Goal: Information Seeking & Learning: Compare options

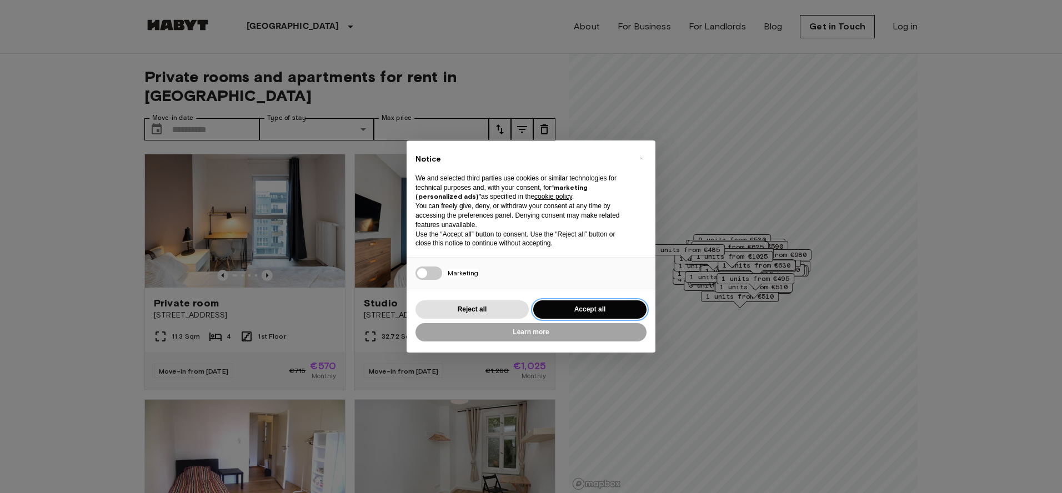
click at [581, 305] on button "Accept all" at bounding box center [589, 310] width 113 height 18
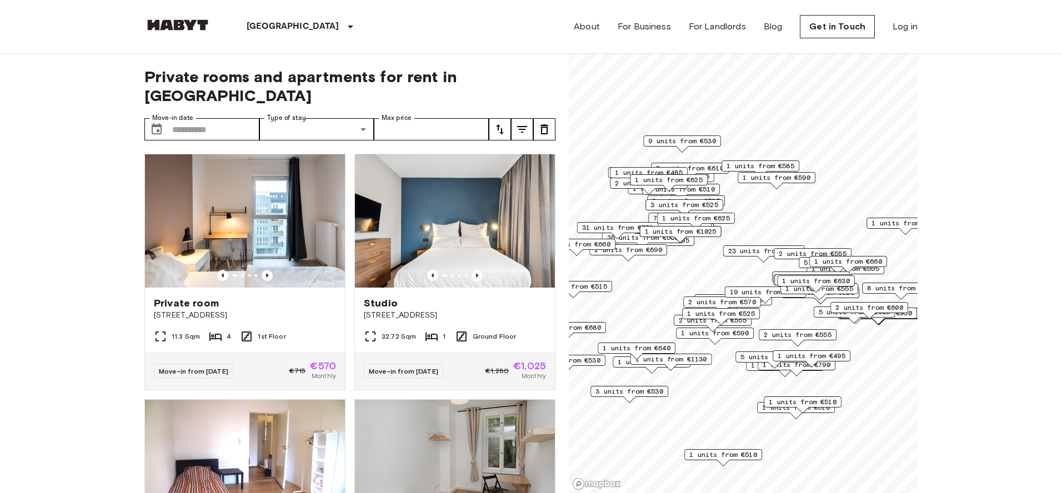
click at [743, 317] on span "1 units from €525" at bounding box center [721, 314] width 68 height 10
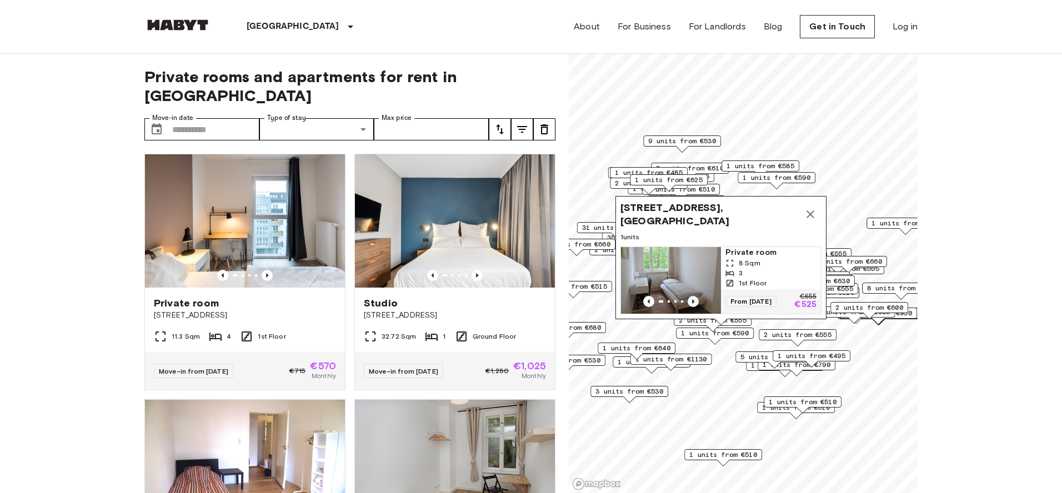
click at [693, 299] on icon "Previous image" at bounding box center [693, 301] width 11 height 11
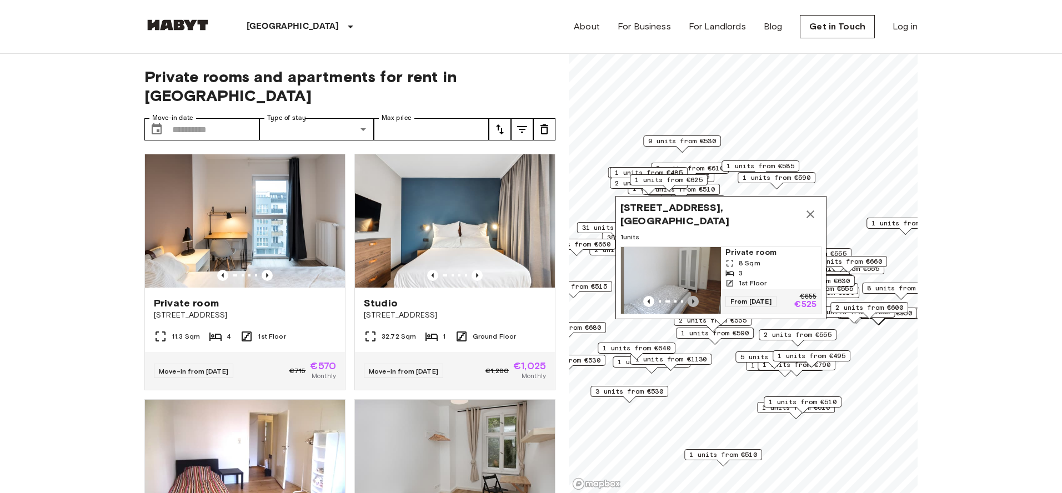
click at [693, 299] on icon "Previous image" at bounding box center [693, 301] width 11 height 11
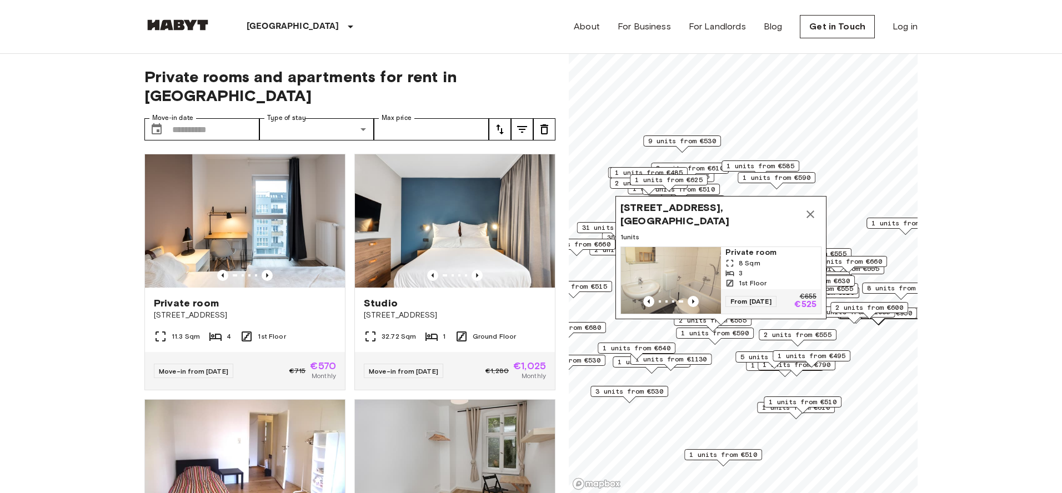
click at [814, 217] on icon "Map marker" at bounding box center [811, 215] width 8 height 8
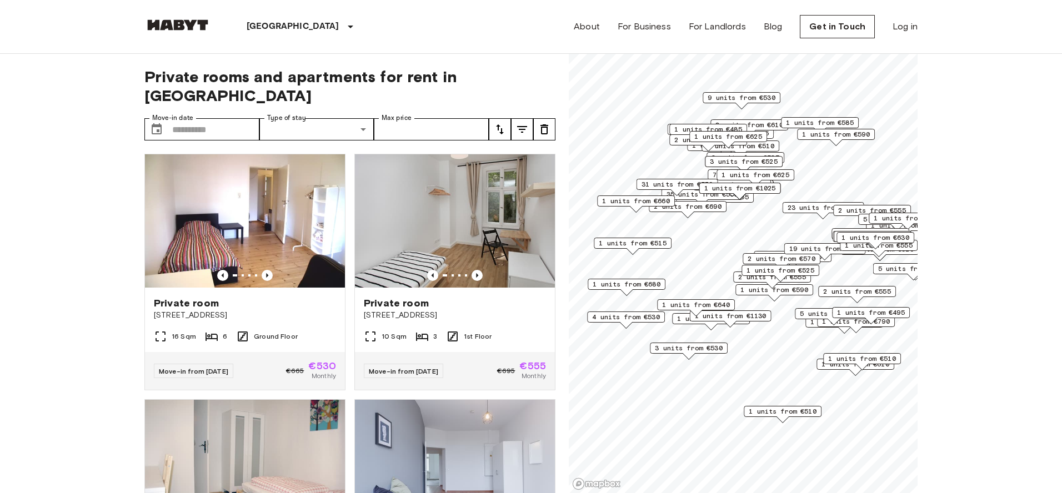
click at [690, 348] on span "3 units from €530" at bounding box center [689, 348] width 68 height 10
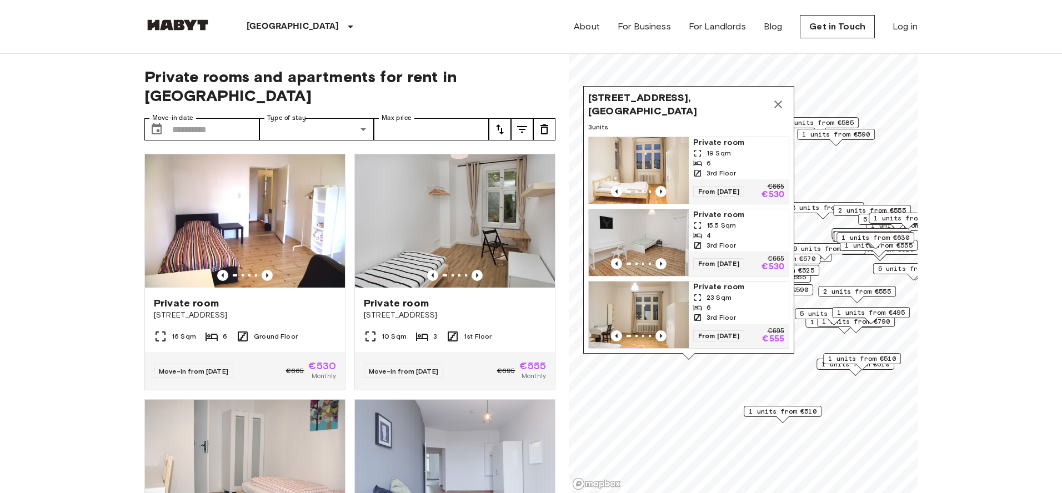
click at [780, 106] on icon "Map marker" at bounding box center [778, 104] width 13 height 13
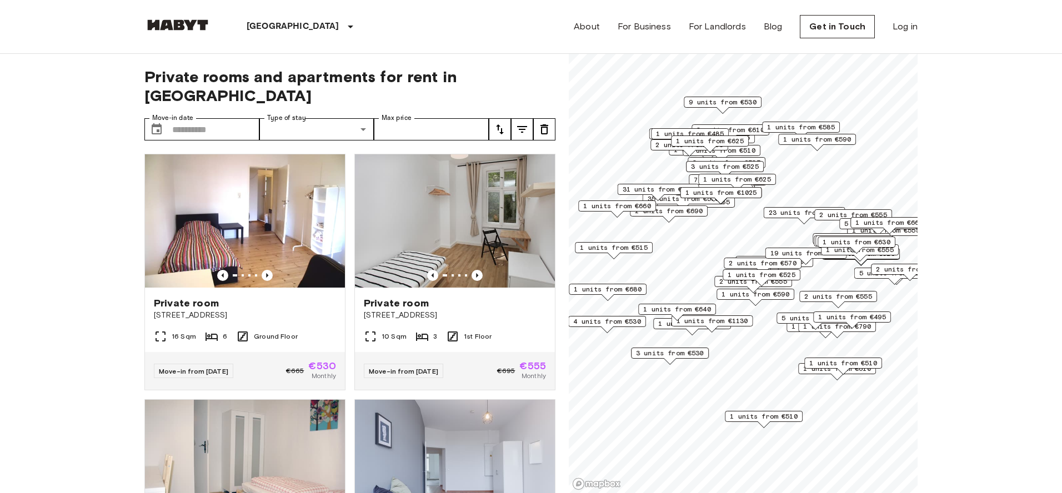
click at [698, 214] on span "2 units from €690" at bounding box center [669, 211] width 68 height 10
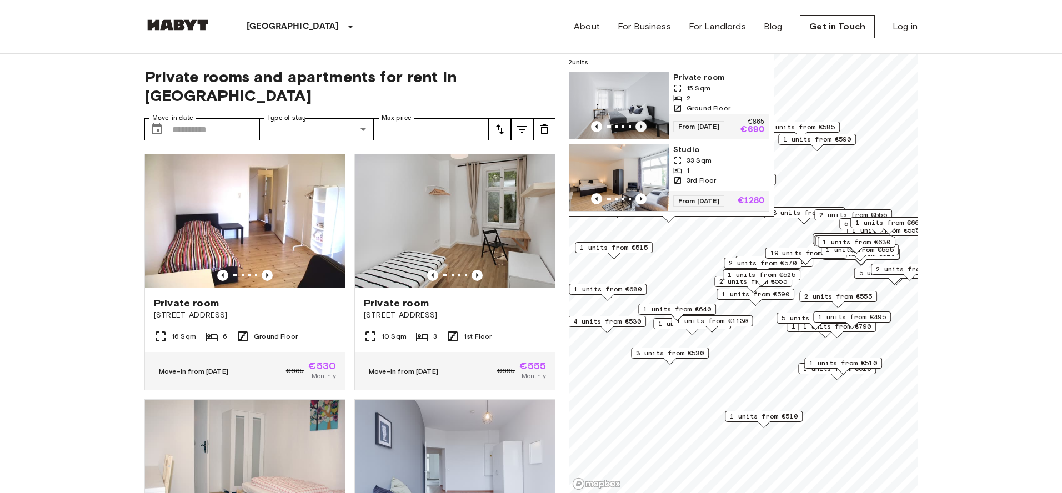
click at [638, 126] on icon "Previous image" at bounding box center [641, 126] width 11 height 11
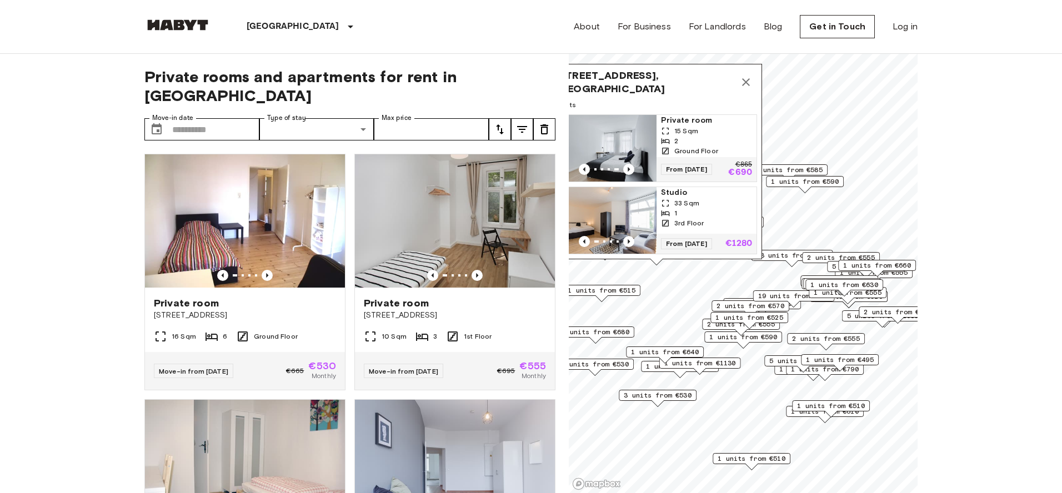
click at [749, 82] on icon "Map marker" at bounding box center [746, 82] width 8 height 8
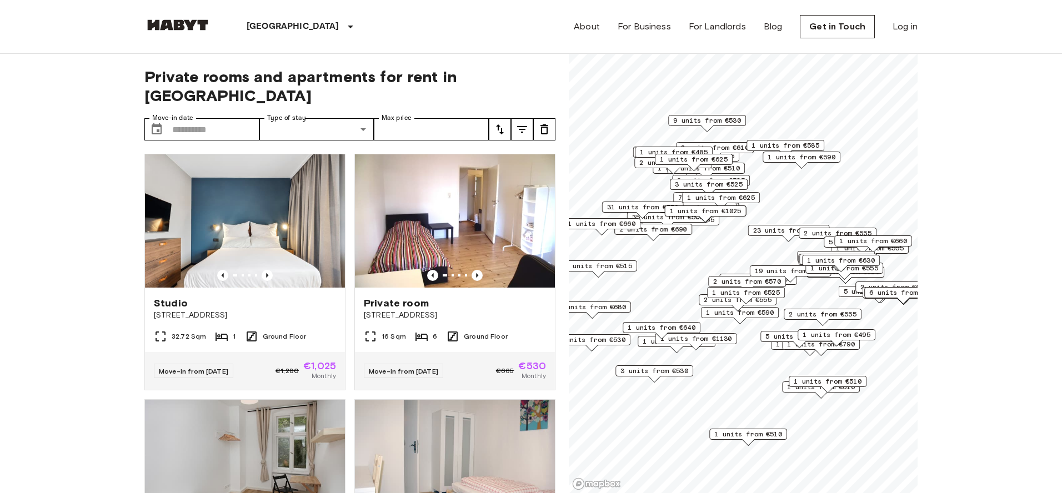
scroll to position [2, 0]
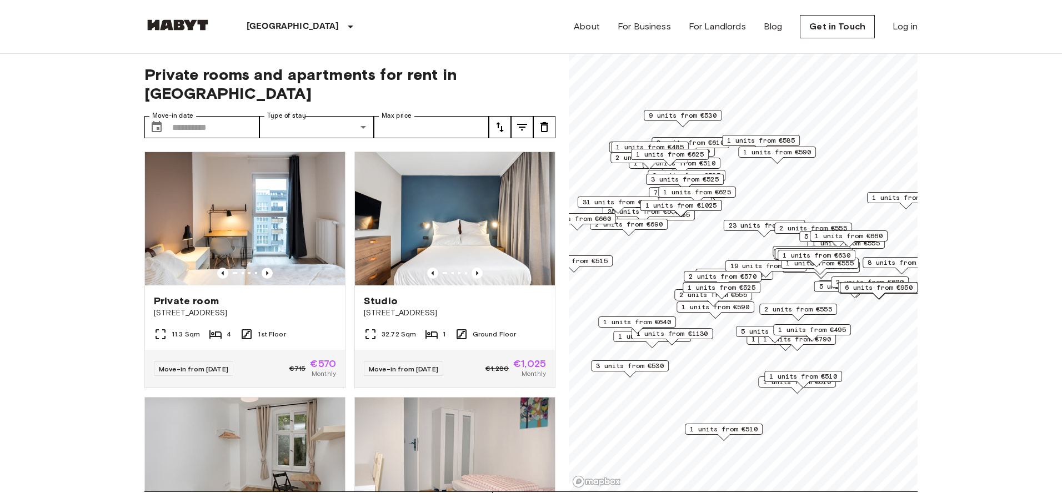
click at [792, 238] on div "2 units from €555" at bounding box center [813, 231] width 78 height 17
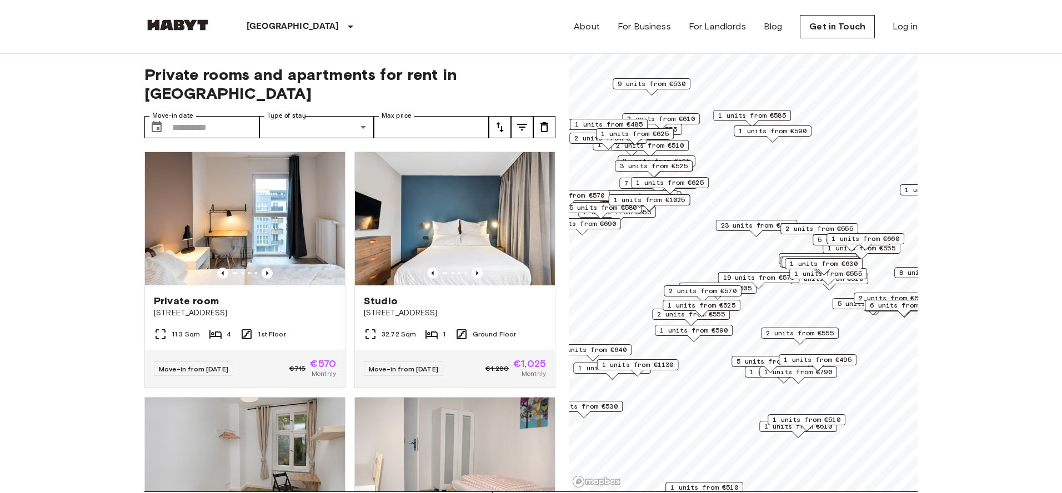
click at [792, 238] on div "2 units from €555" at bounding box center [819, 231] width 78 height 17
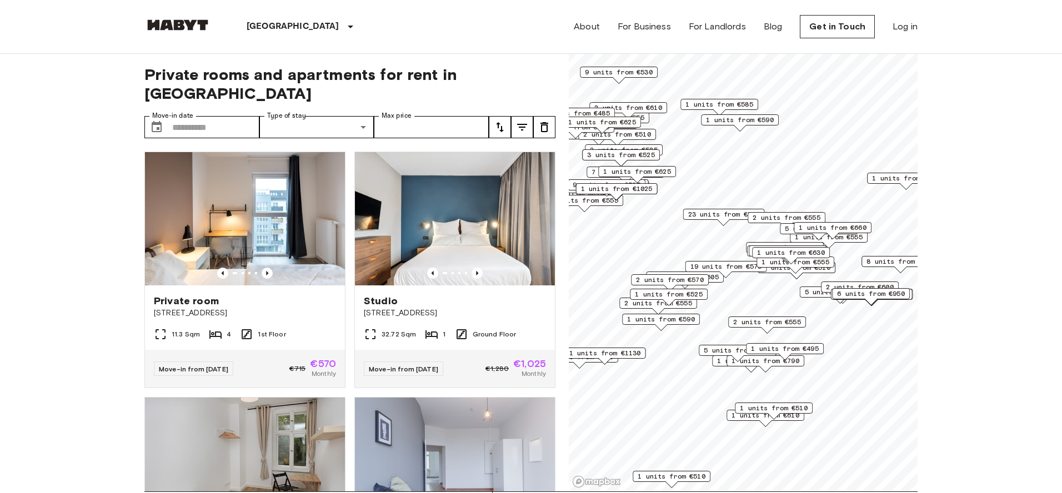
click at [767, 217] on span "2 units from €555" at bounding box center [787, 218] width 68 height 10
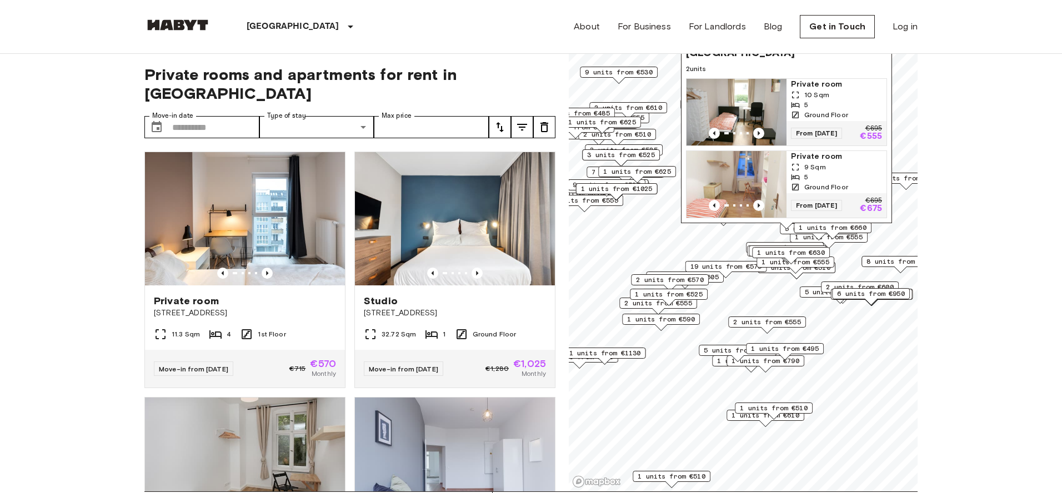
click at [847, 238] on div "1 units from €660" at bounding box center [833, 230] width 78 height 17
click at [804, 249] on span "1 units from €630" at bounding box center [791, 253] width 68 height 10
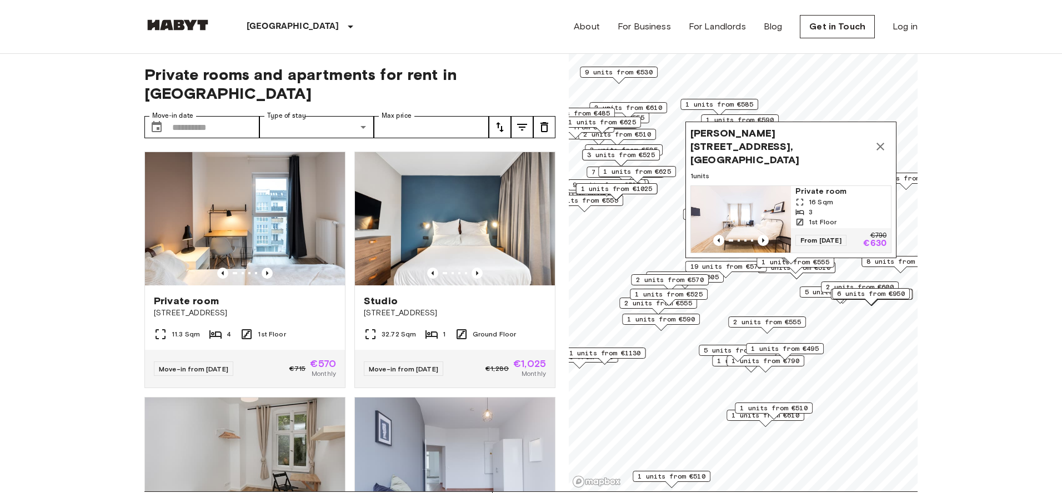
click at [817, 276] on div "2 units from €510" at bounding box center [797, 270] width 78 height 17
click at [736, 269] on span "19 units from €575" at bounding box center [727, 267] width 72 height 10
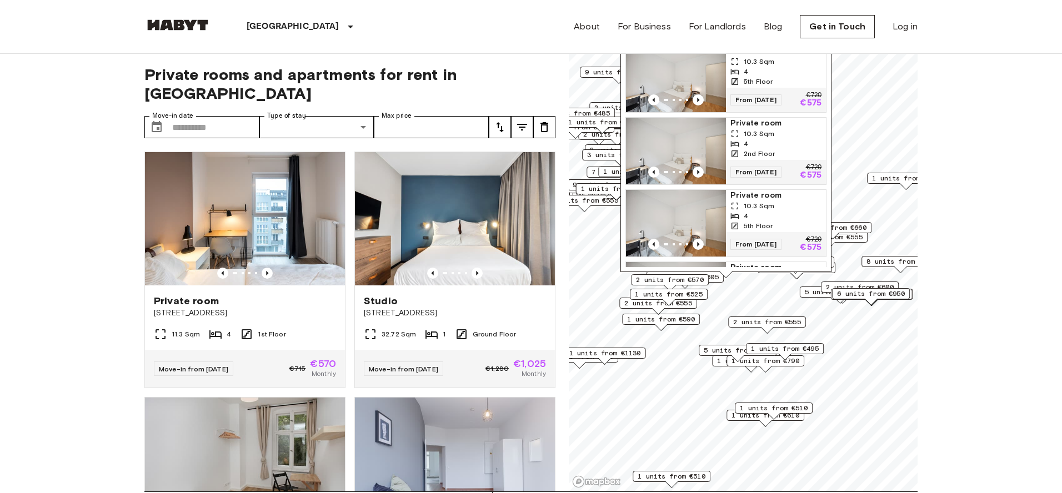
click at [899, 297] on span "6 units from €950" at bounding box center [871, 294] width 68 height 10
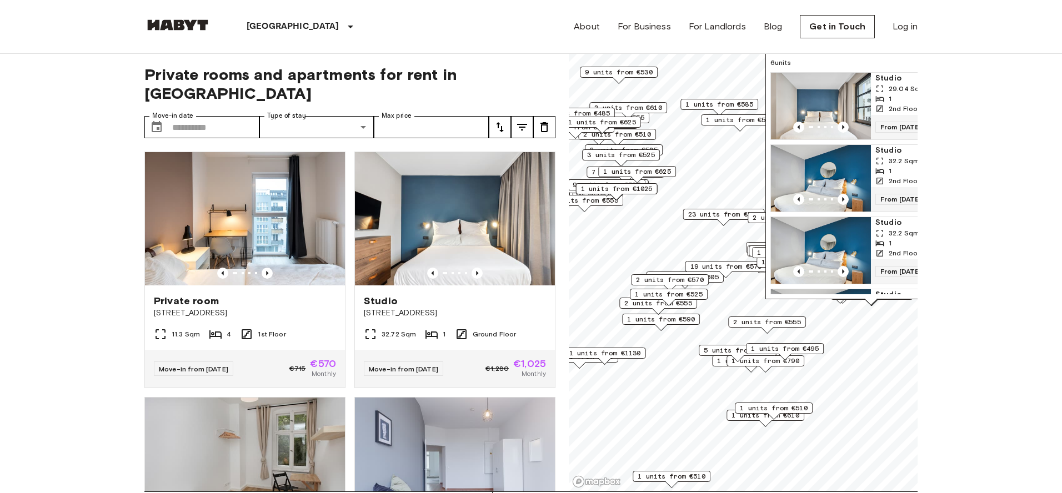
click at [682, 317] on span "1 units from €590" at bounding box center [661, 319] width 68 height 10
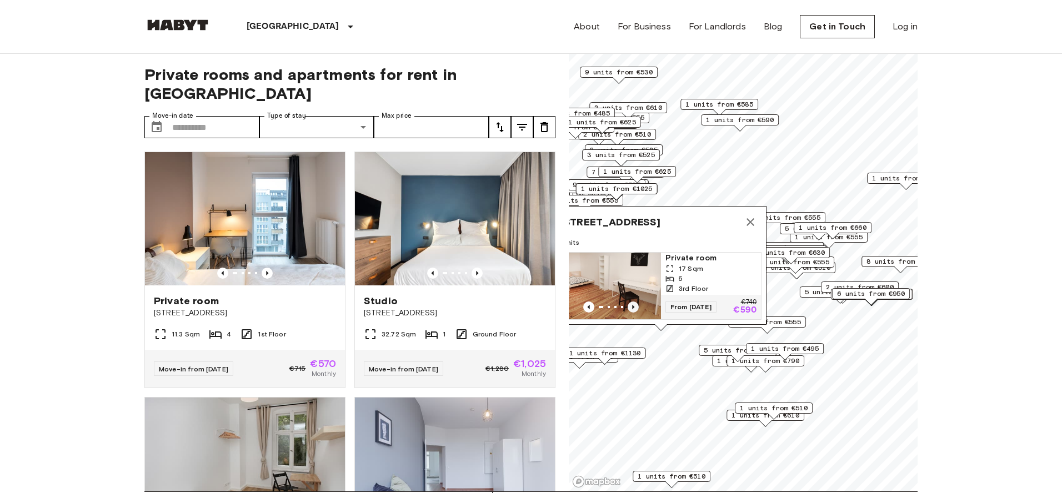
click at [632, 306] on icon "Previous image" at bounding box center [633, 307] width 11 height 11
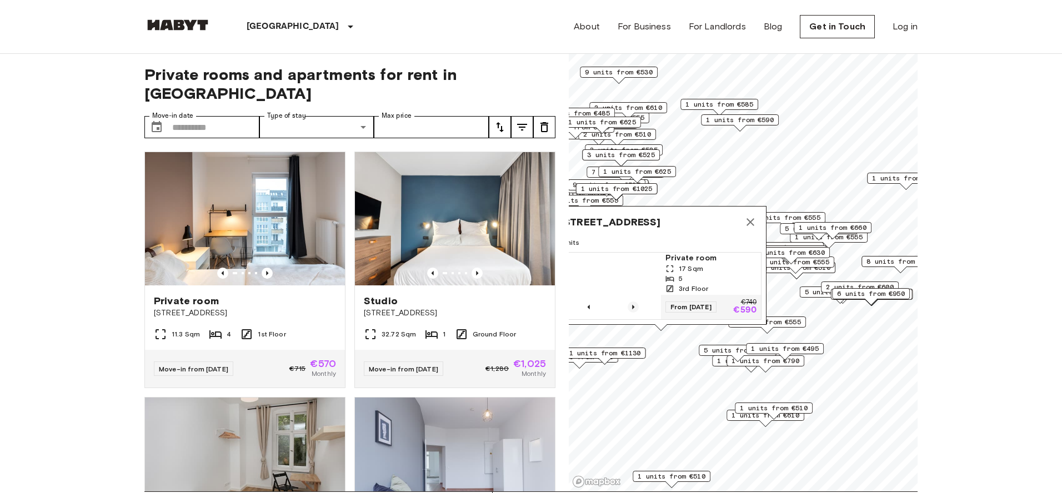
click at [632, 306] on icon "Previous image" at bounding box center [633, 307] width 11 height 11
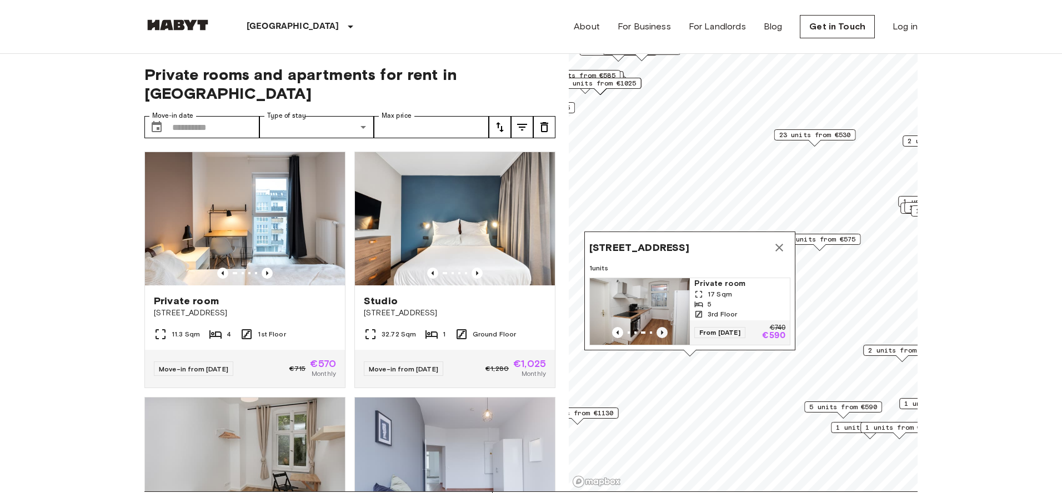
click at [658, 331] on icon "Previous image" at bounding box center [662, 332] width 11 height 11
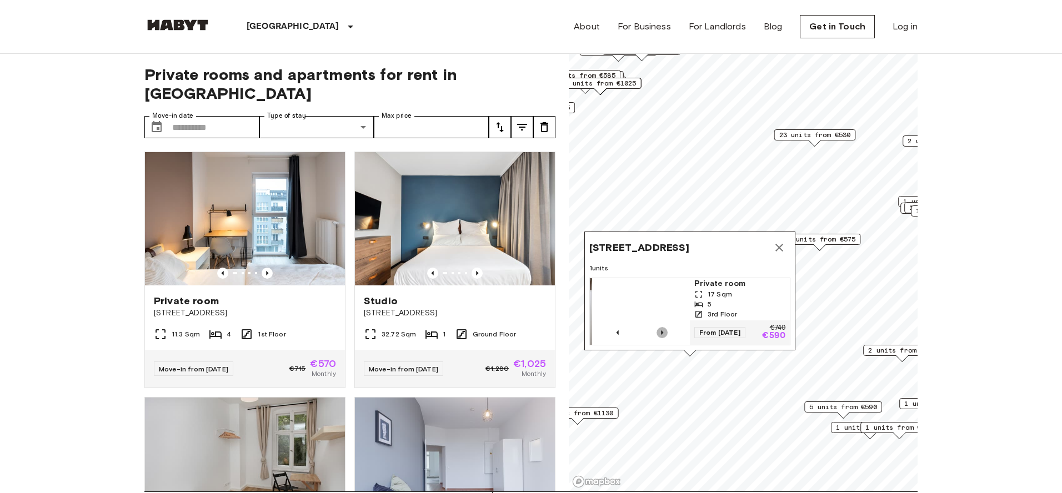
click at [658, 331] on icon "Previous image" at bounding box center [662, 332] width 11 height 11
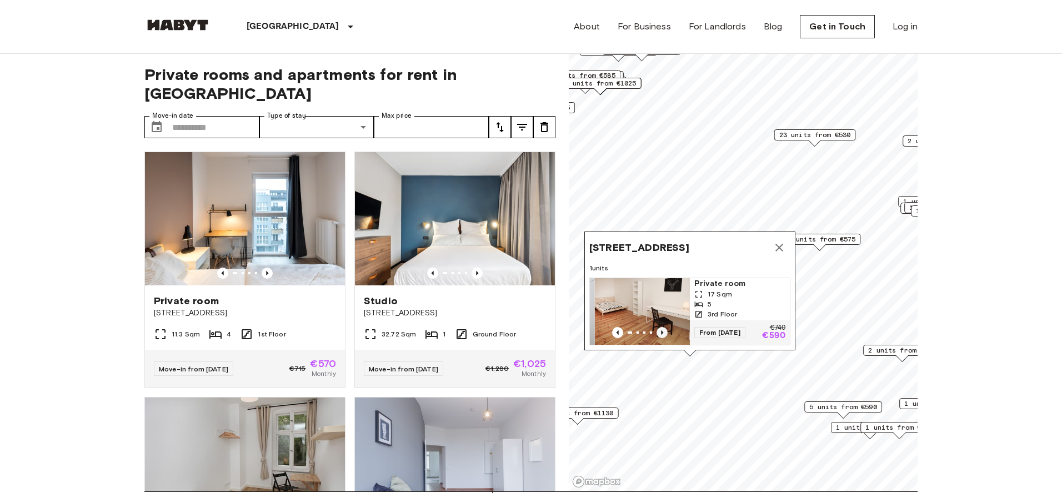
click at [658, 331] on icon "Previous image" at bounding box center [662, 332] width 11 height 11
click at [773, 251] on icon "Map marker" at bounding box center [779, 247] width 13 height 13
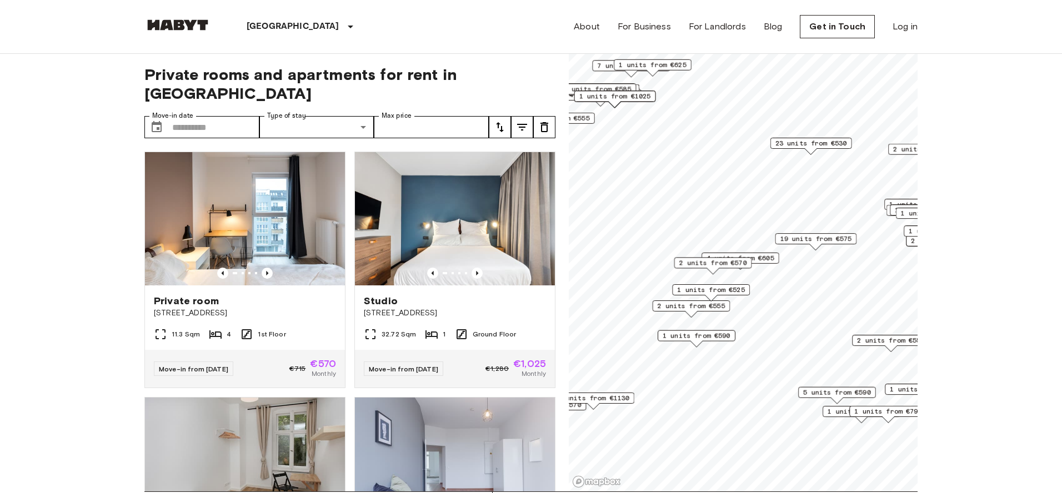
scroll to position [51, 0]
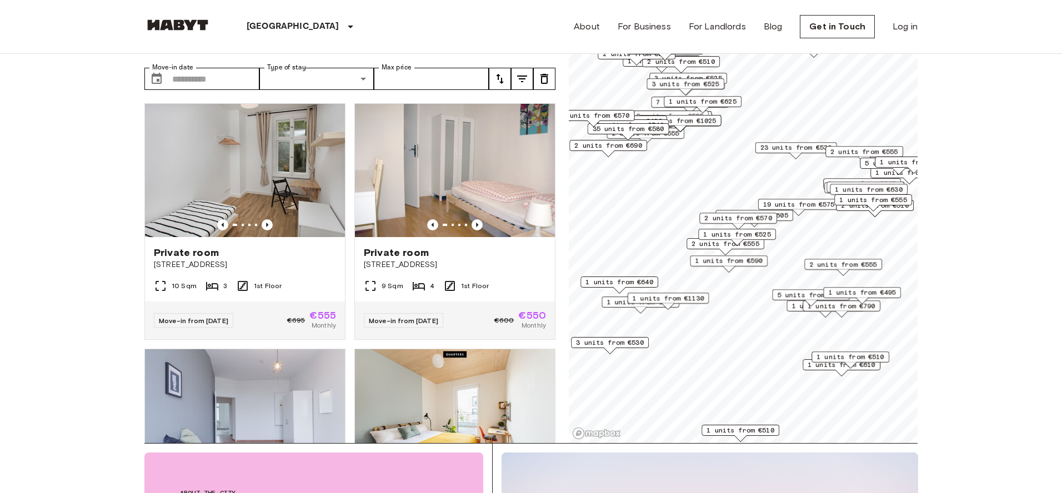
scroll to position [53, 0]
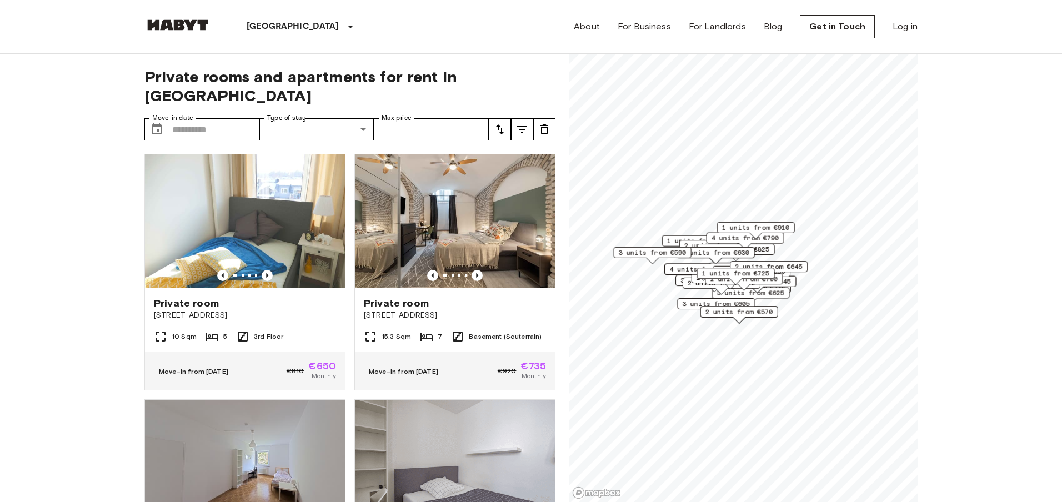
scroll to position [129, 0]
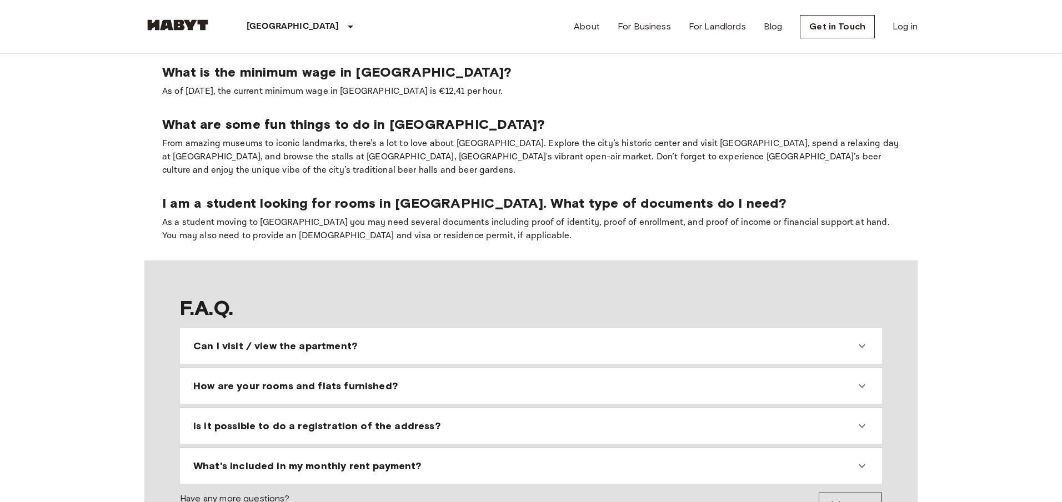
scroll to position [924, 0]
